Goal: Information Seeking & Learning: Learn about a topic

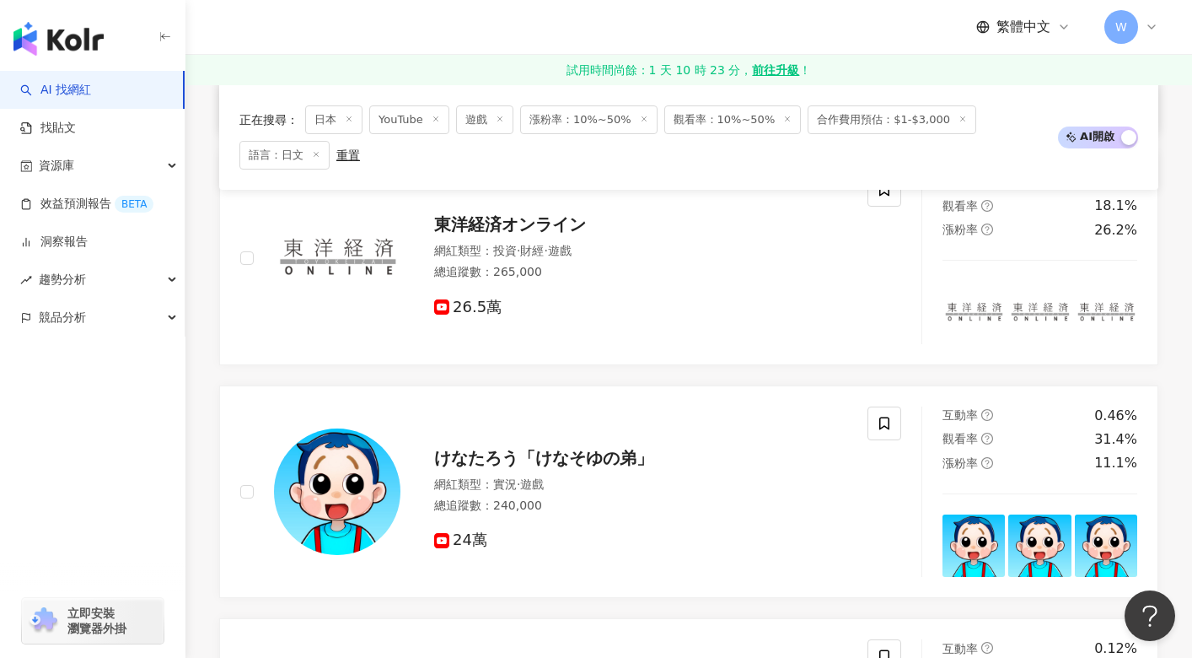
scroll to position [2192, 0]
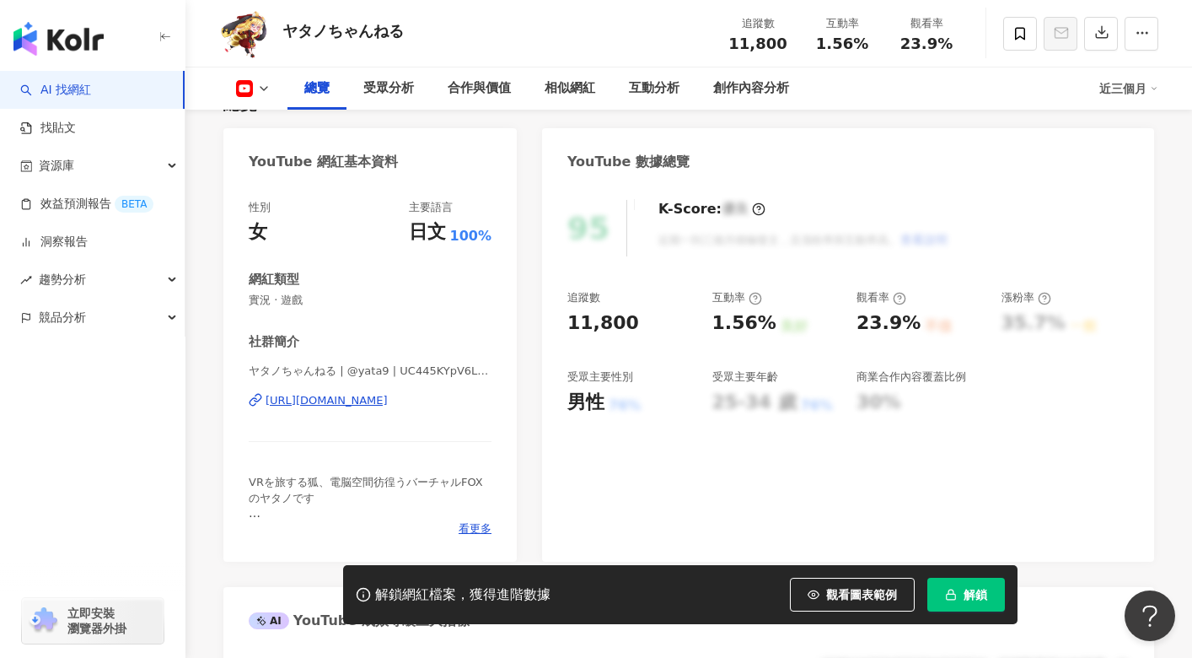
click at [423, 288] on div "網紅類型" at bounding box center [370, 280] width 243 height 18
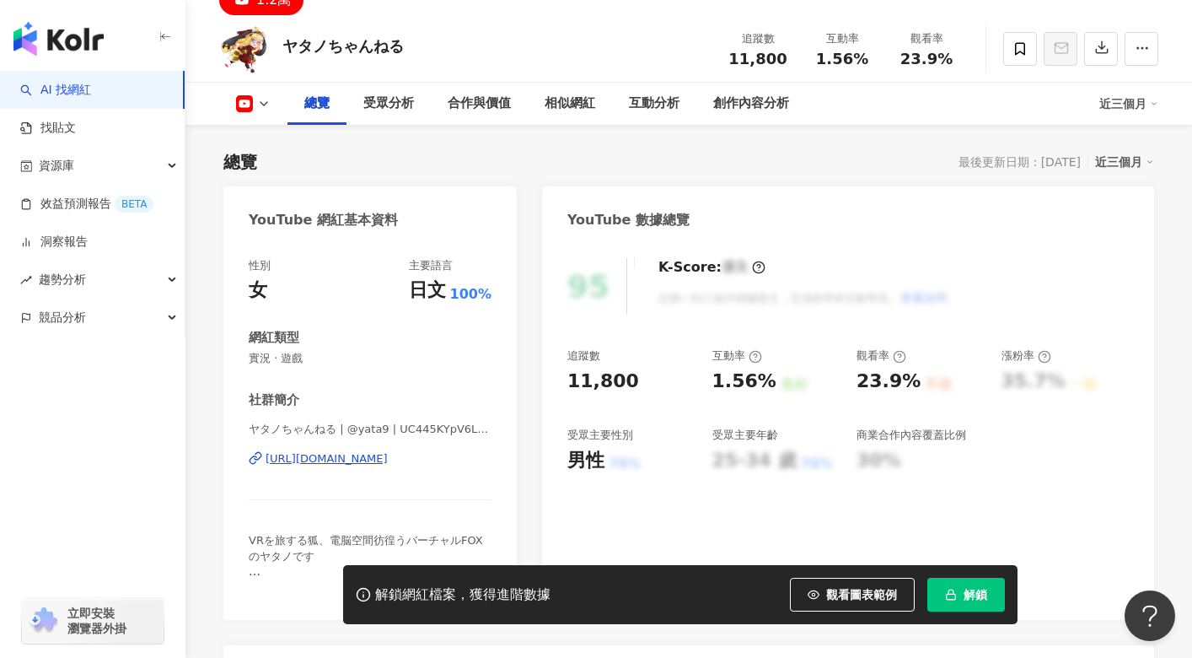
scroll to position [84, 0]
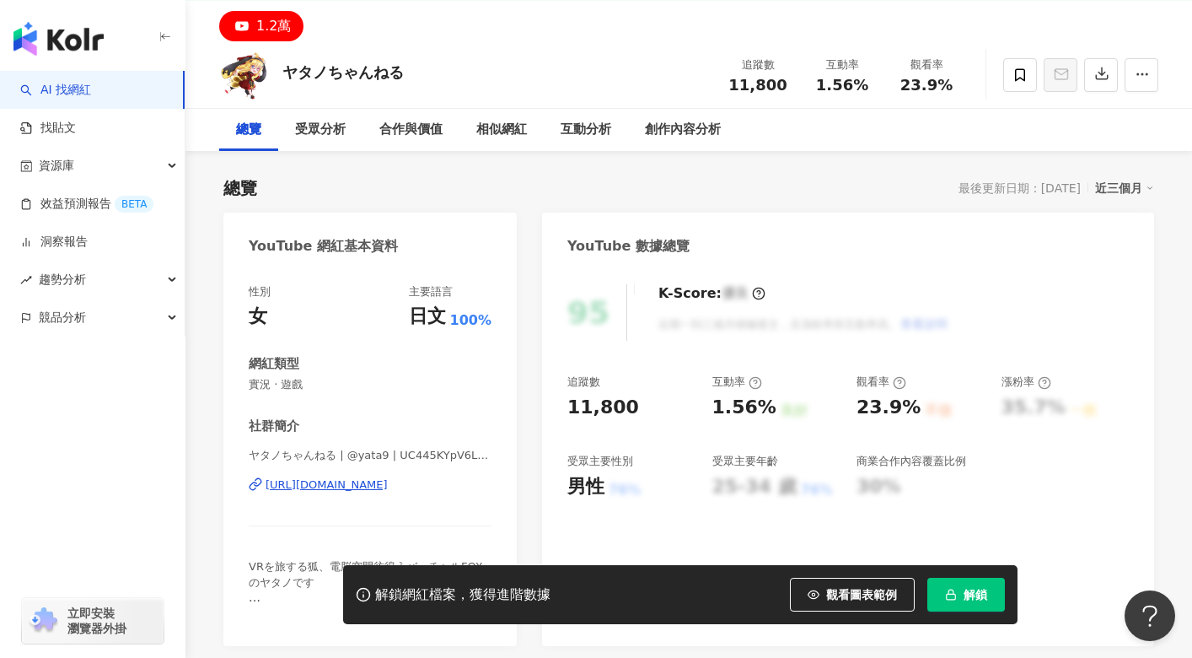
click at [370, 478] on div "https://www.youtube.com/channel/UC445KYpV6LR1EtbpRU4rmbg" at bounding box center [327, 484] width 122 height 15
